Goal: Check status

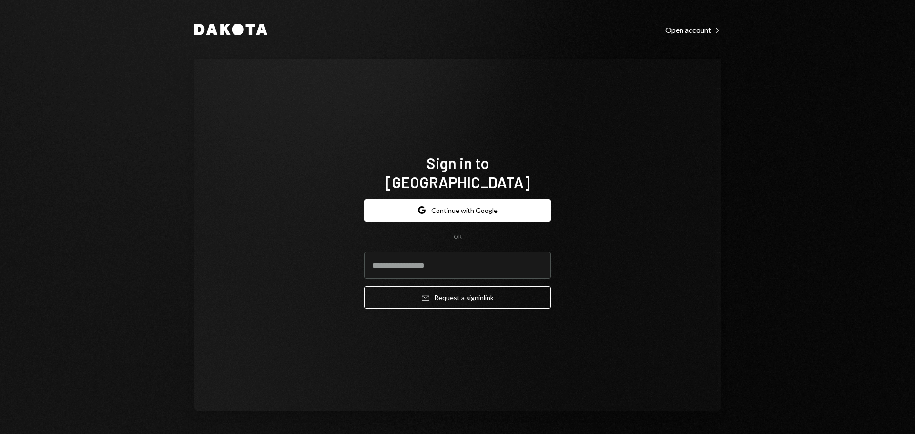
type input "**********"
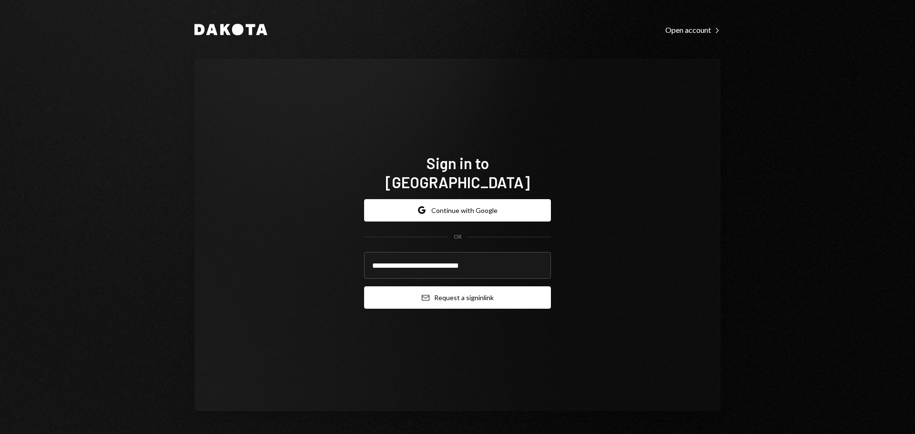
click at [437, 290] on button "Email Request a sign in link" at bounding box center [457, 297] width 187 height 22
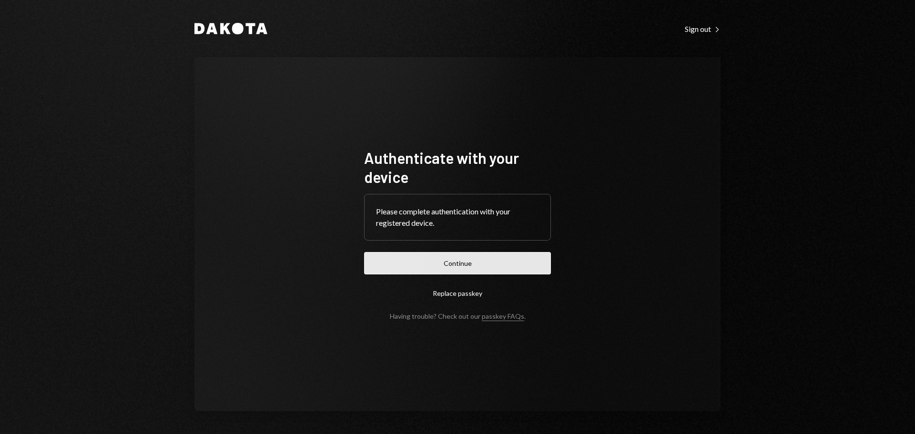
click at [420, 265] on button "Continue" at bounding box center [457, 263] width 187 height 22
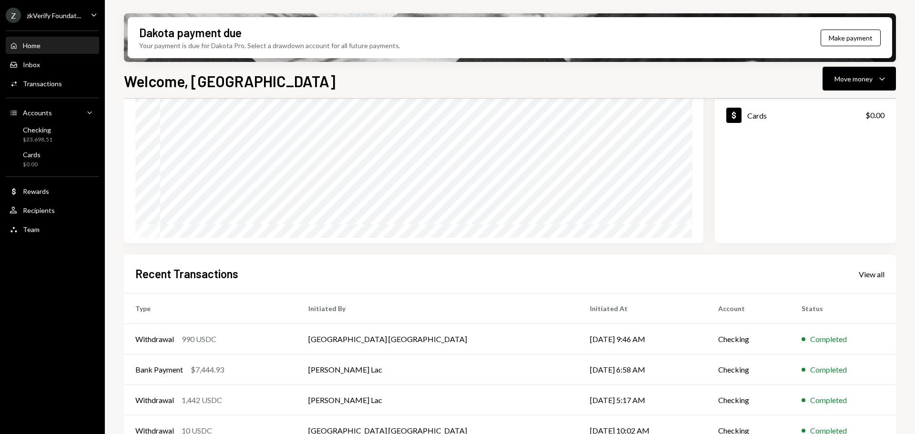
scroll to position [95, 0]
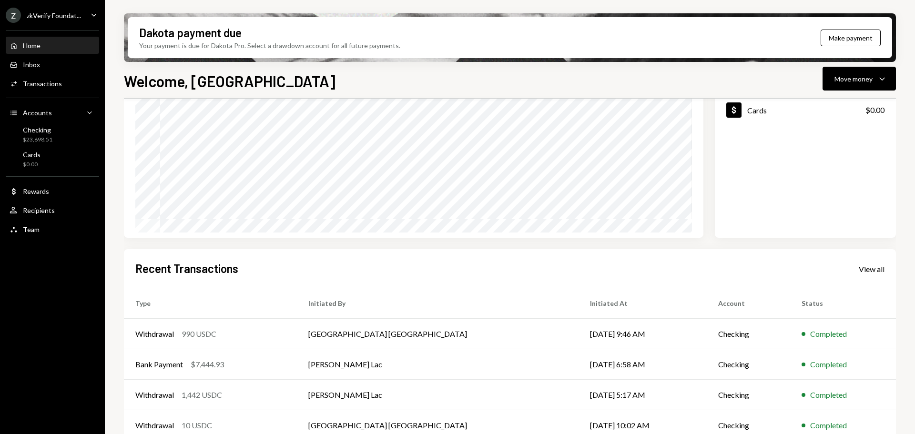
click at [190, 270] on h2 "Recent Transactions" at bounding box center [186, 269] width 103 height 16
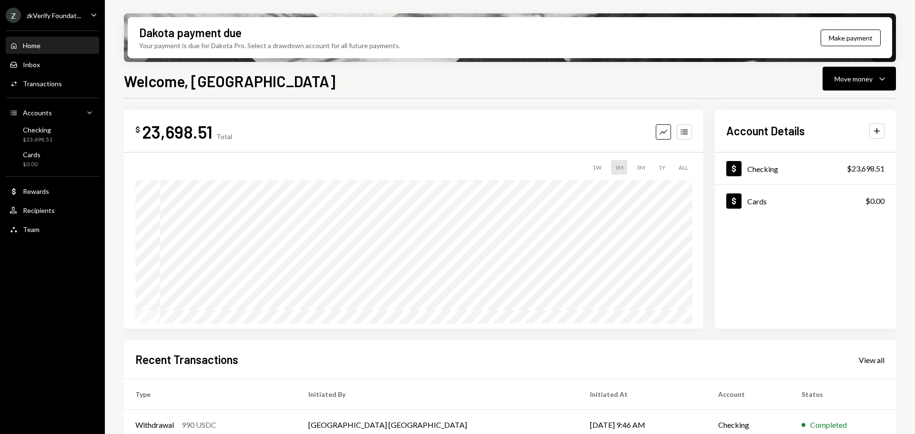
scroll to position [0, 0]
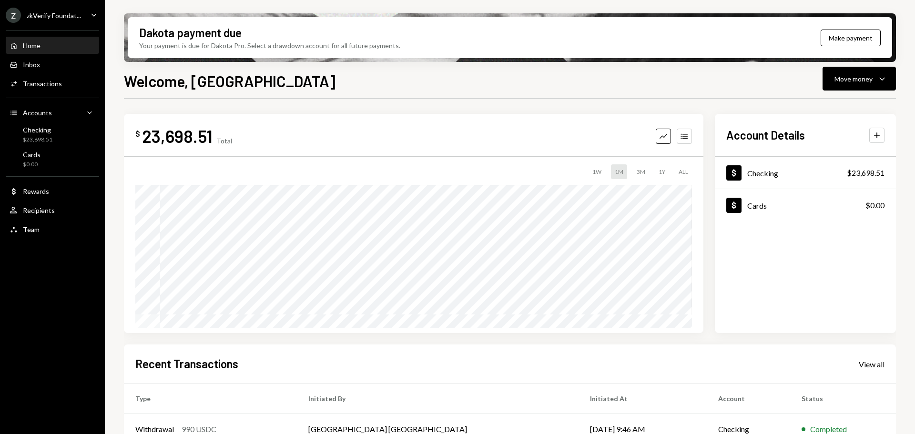
click at [61, 8] on div "Z zkVerify Foundat..." at bounding box center [43, 15] width 75 height 15
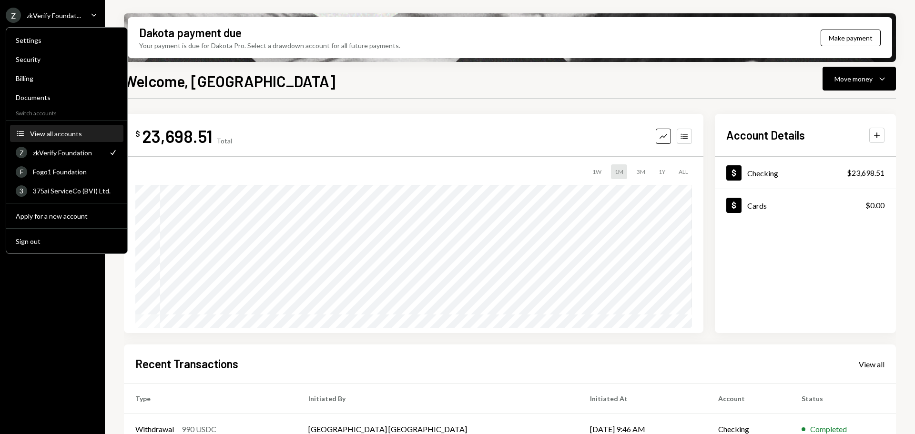
click at [74, 140] on button "Accounts View all accounts" at bounding box center [66, 133] width 113 height 17
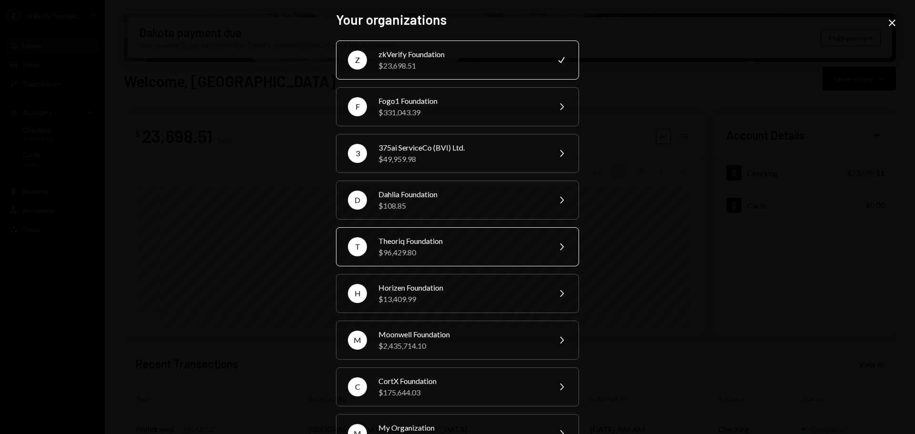
click at [390, 240] on div "Theoriq Foundation" at bounding box center [461, 240] width 166 height 11
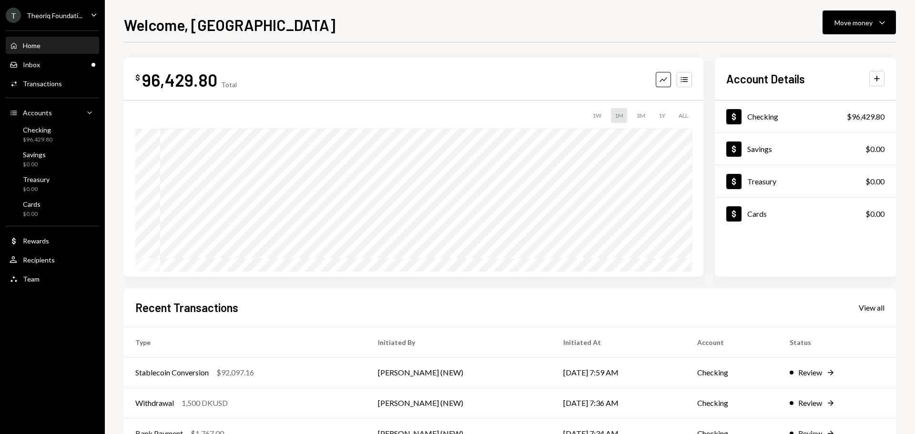
click at [48, 73] on div "Home Home Inbox Inbox Activities Transactions Accounts Accounts Caret Down Chec…" at bounding box center [52, 157] width 105 height 264
click at [52, 65] on div "Inbox Inbox" at bounding box center [53, 65] width 86 height 9
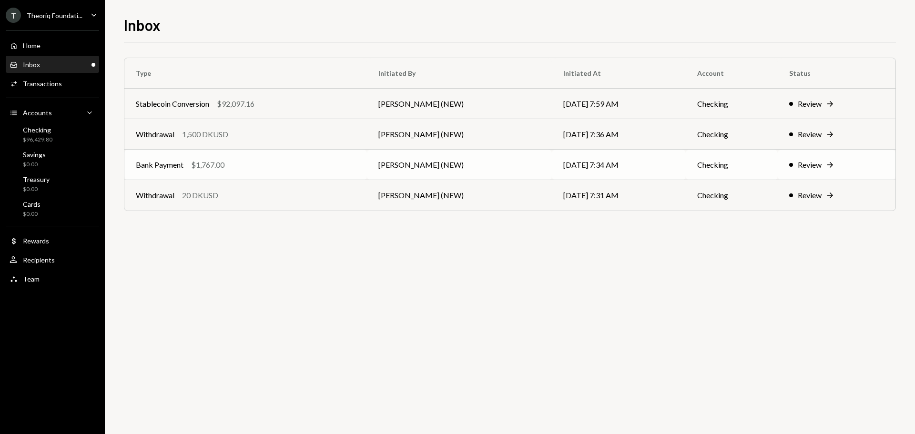
click at [188, 173] on td "Bank Payment $1,767.00" at bounding box center [245, 165] width 243 height 30
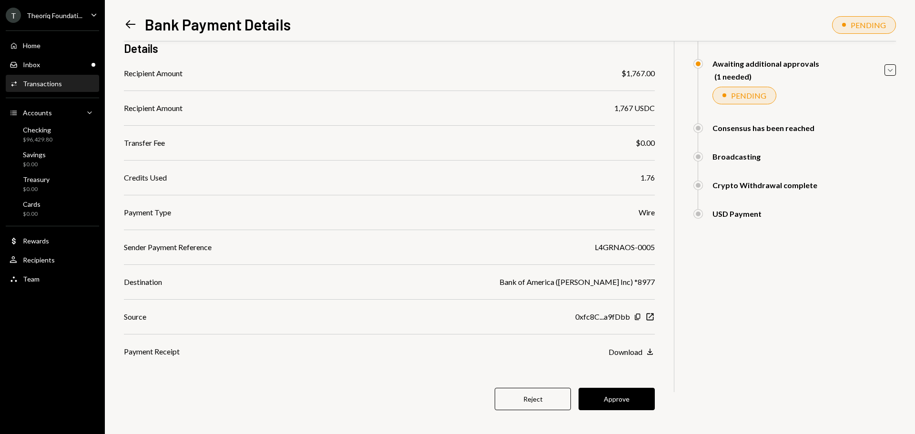
scroll to position [90, 0]
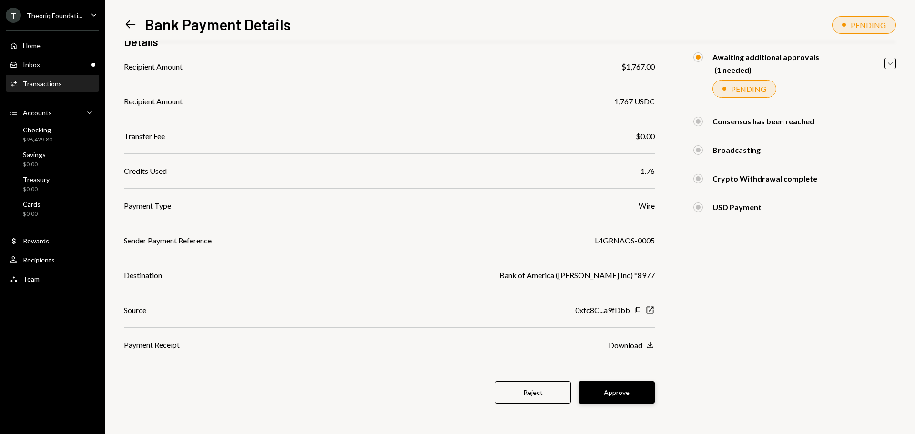
click at [623, 397] on button "Approve" at bounding box center [617, 392] width 76 height 22
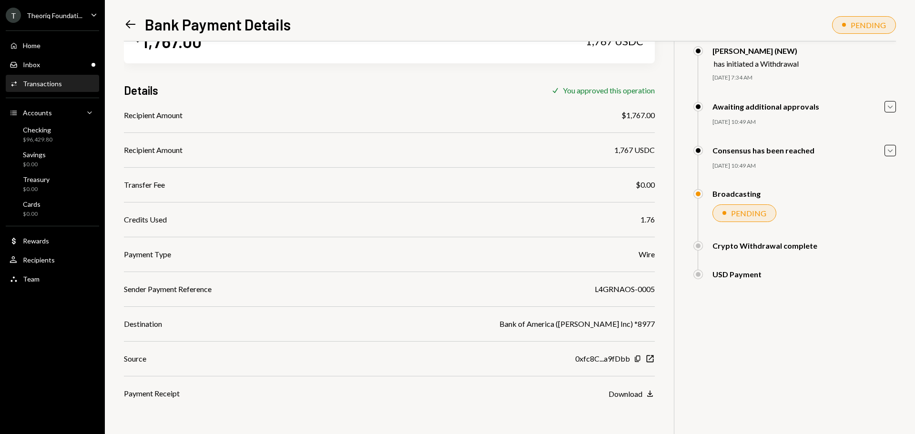
scroll to position [41, 0]
click at [66, 65] on div "Inbox Inbox" at bounding box center [53, 65] width 86 height 9
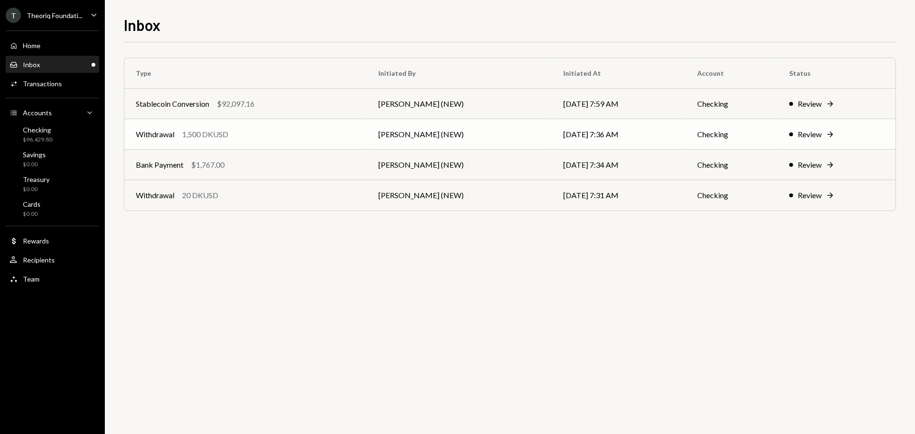
click at [263, 137] on div "Withdrawal 1,500 DKUSD" at bounding box center [246, 134] width 220 height 11
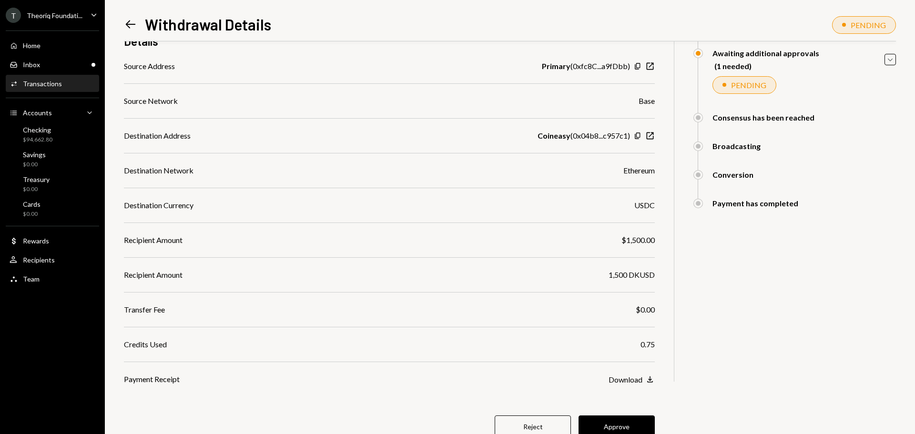
scroll to position [128, 0]
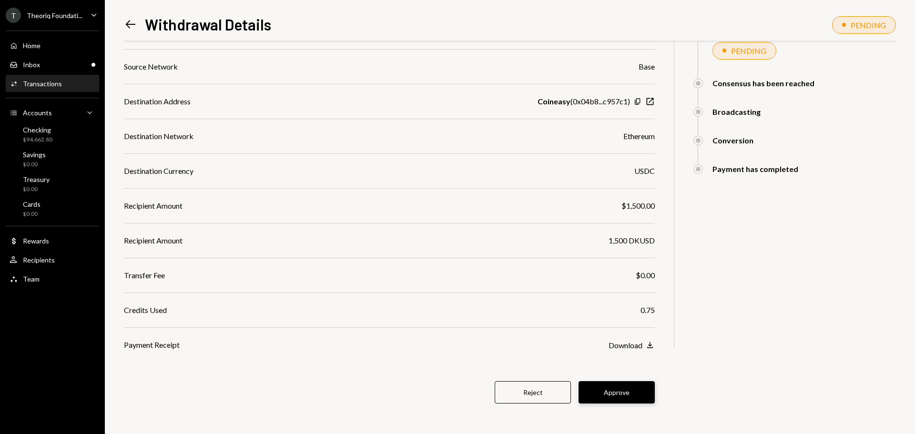
click at [595, 387] on button "Approve" at bounding box center [617, 392] width 76 height 22
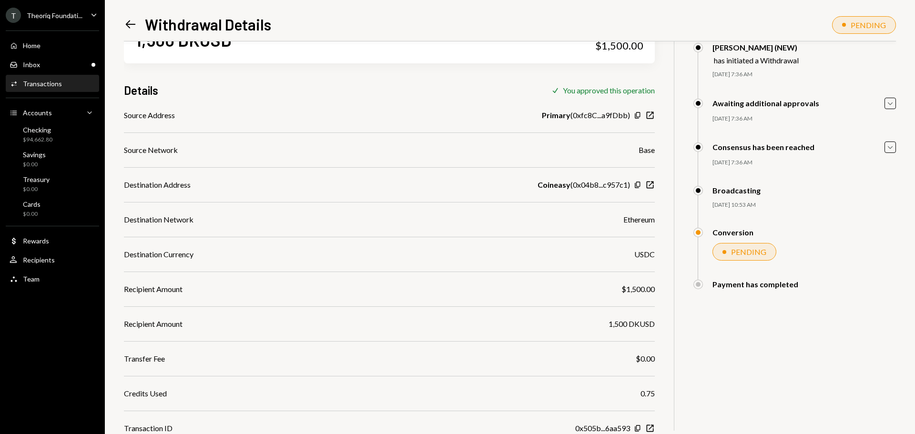
scroll to position [80, 0]
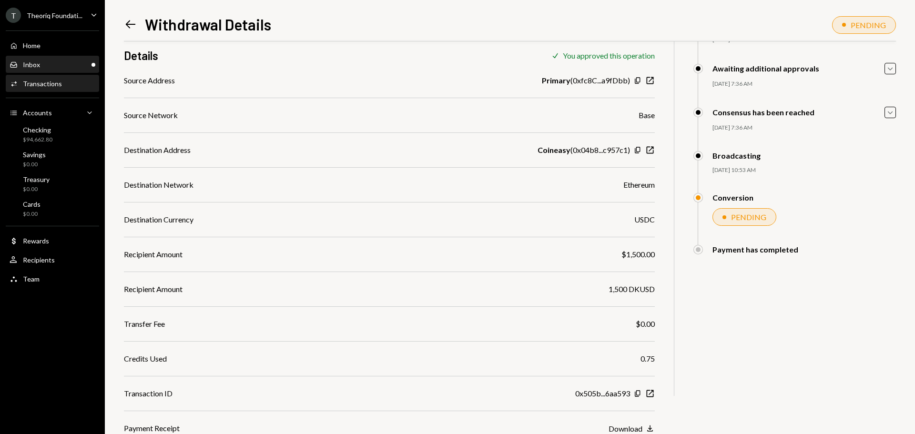
click at [42, 60] on div "Inbox Inbox" at bounding box center [53, 65] width 86 height 16
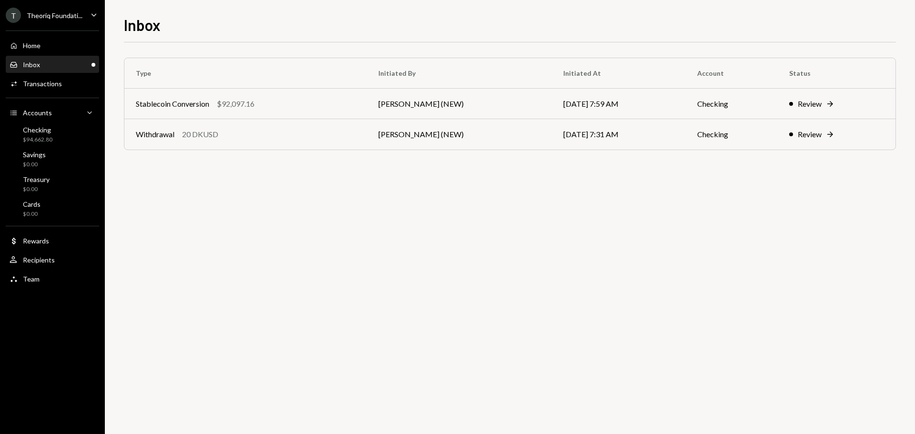
click at [315, 101] on div "Stablecoin Conversion $92,097.16" at bounding box center [246, 103] width 220 height 11
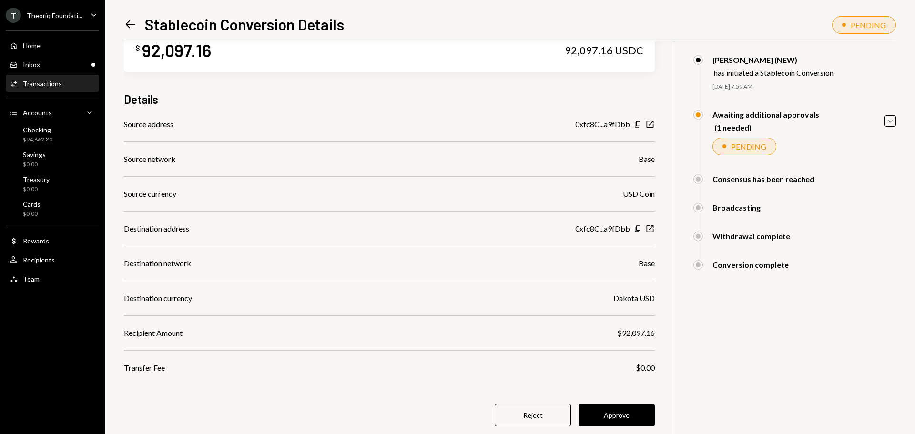
scroll to position [48, 0]
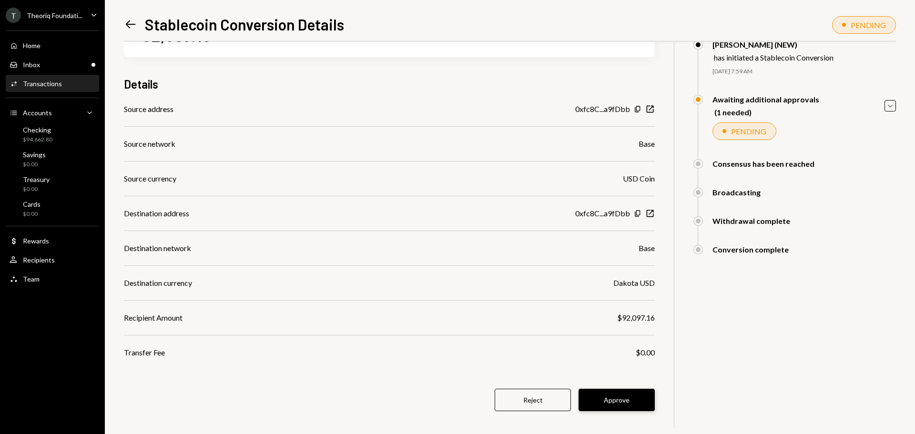
click at [612, 400] on button "Approve" at bounding box center [617, 400] width 76 height 22
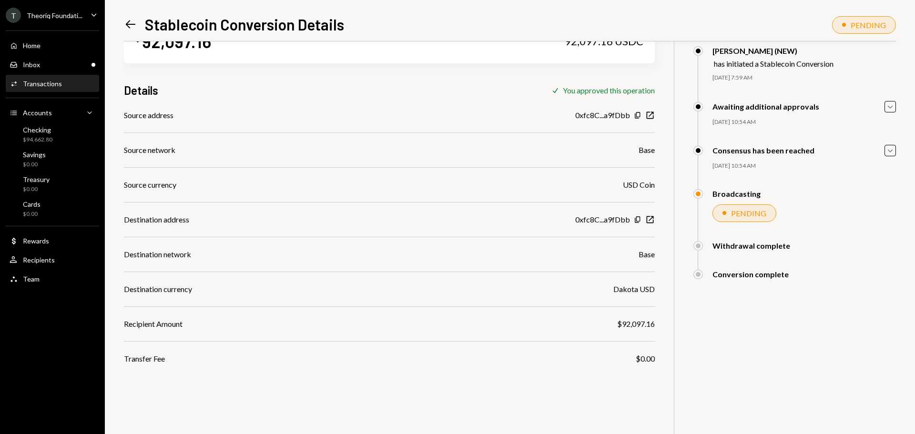
scroll to position [41, 0]
click at [62, 62] on div "Inbox Inbox" at bounding box center [53, 65] width 86 height 9
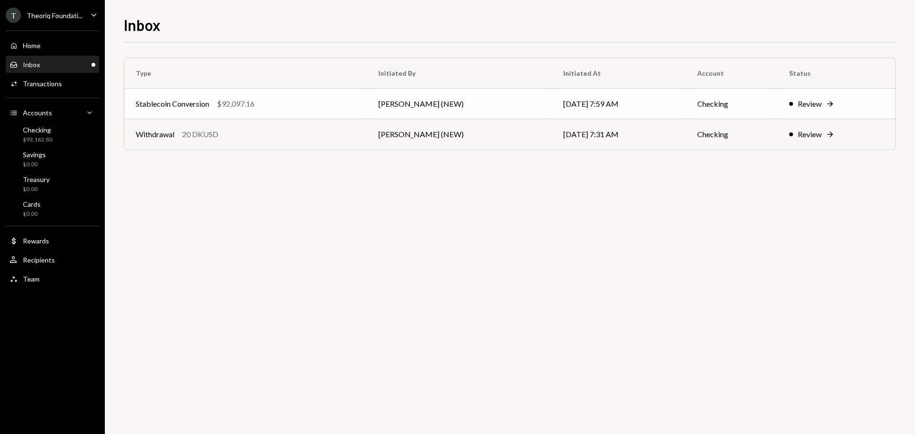
click at [224, 109] on div "$92,097.16" at bounding box center [236, 103] width 38 height 11
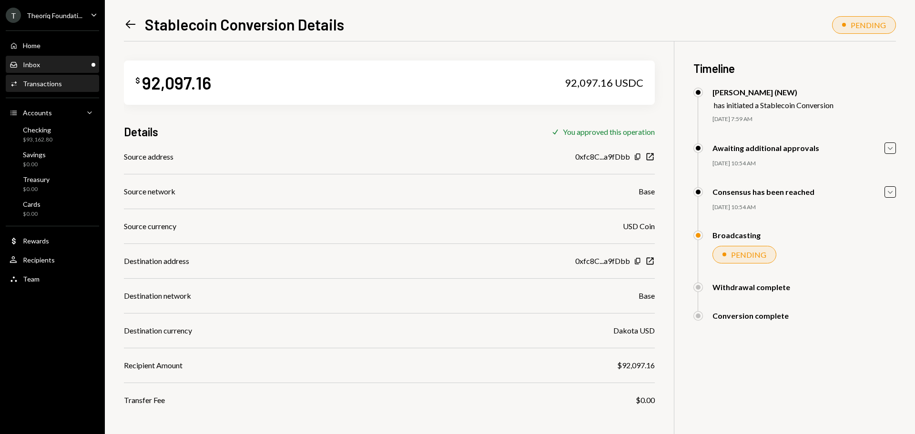
click at [66, 64] on div "Inbox Inbox" at bounding box center [53, 65] width 86 height 9
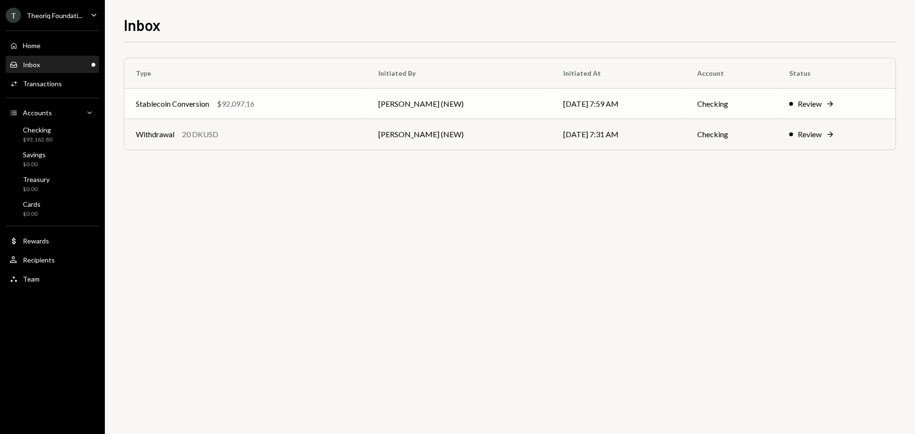
click at [189, 99] on div "Stablecoin Conversion" at bounding box center [172, 103] width 73 height 11
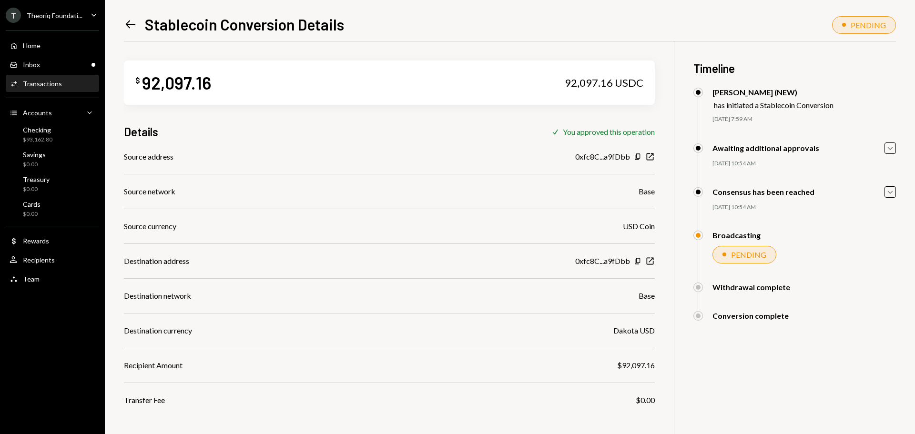
click at [897, 194] on div "Left Arrow Stablecoin Conversion Details PENDING $ 92,097.16 92,097.16 USDC Det…" at bounding box center [510, 217] width 810 height 434
click at [882, 192] on div "Consensus has been reached Caret Down" at bounding box center [794, 191] width 203 height 11
click at [890, 195] on icon "Caret Down" at bounding box center [890, 192] width 10 height 10
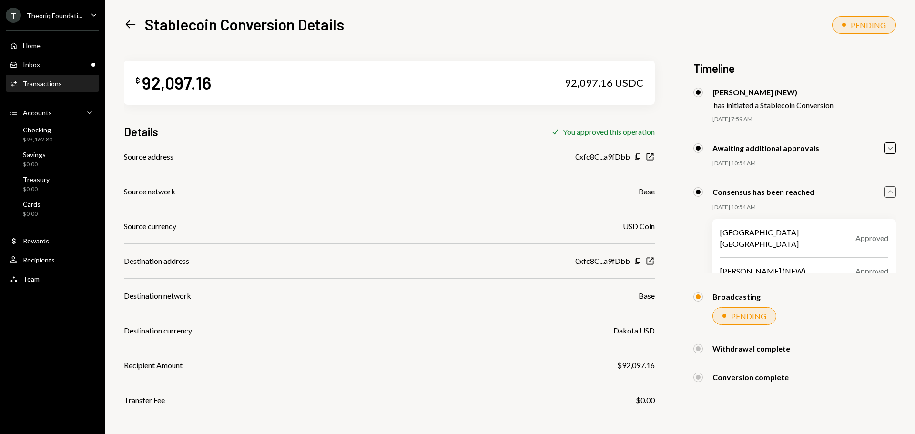
click at [890, 195] on icon "Caret Up" at bounding box center [890, 192] width 10 height 10
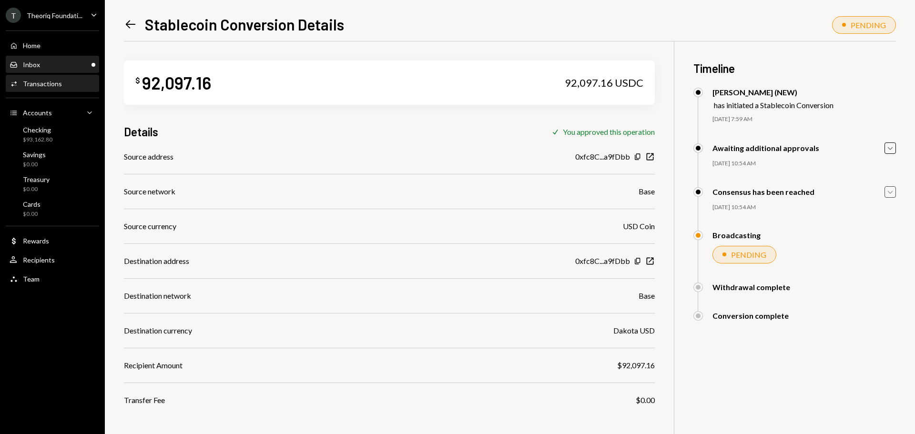
click at [73, 66] on div "Inbox Inbox" at bounding box center [53, 65] width 86 height 9
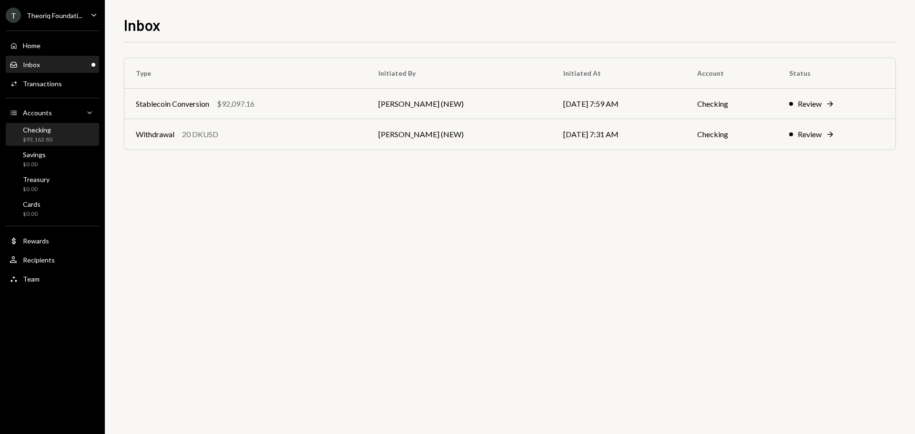
click at [58, 136] on div "Checking $93,162.80" at bounding box center [53, 135] width 86 height 18
